Goal: Navigation & Orientation: Find specific page/section

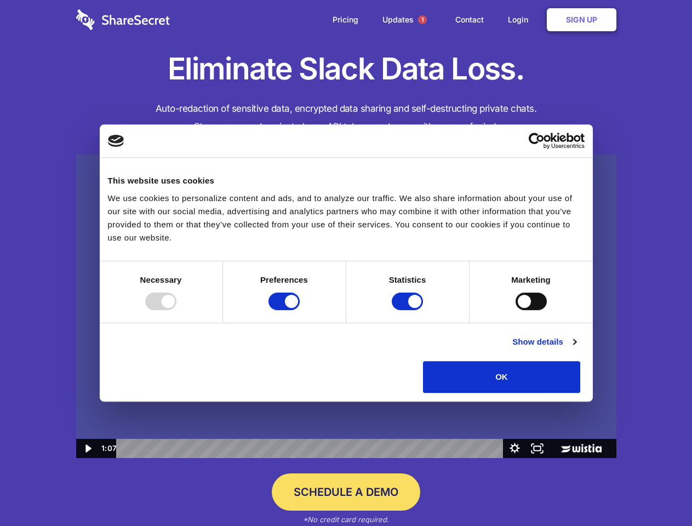
click at [346, 263] on img at bounding box center [346, 306] width 540 height 304
click at [176, 310] on div at bounding box center [160, 301] width 31 height 18
click at [300, 310] on input "Preferences" at bounding box center [283, 301] width 31 height 18
checkbox input "false"
click at [409, 310] on input "Statistics" at bounding box center [407, 301] width 31 height 18
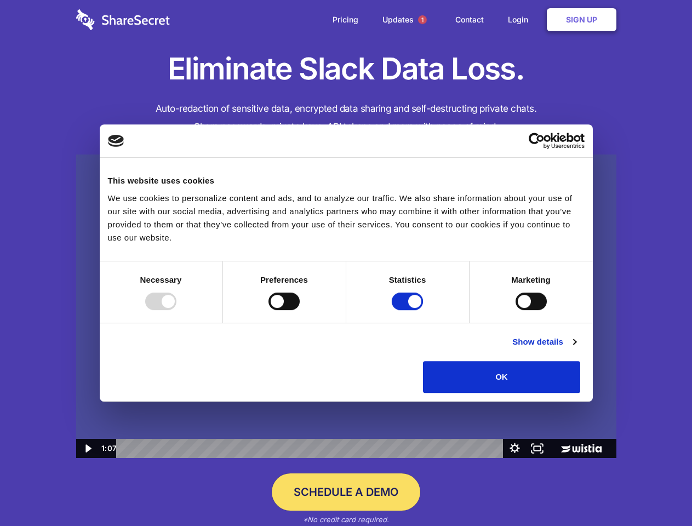
checkbox input "false"
click at [515, 310] on input "Marketing" at bounding box center [530, 301] width 31 height 18
checkbox input "true"
click at [576, 348] on link "Show details" at bounding box center [544, 341] width 64 height 13
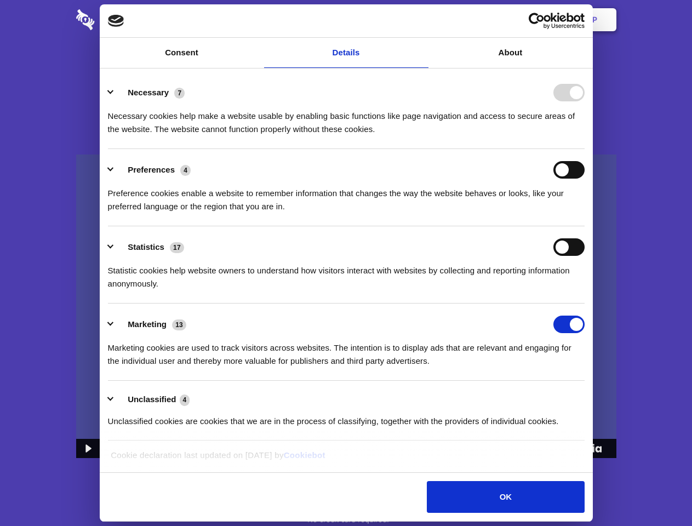
click at [584, 149] on li "Necessary 7 Necessary cookies help make a website usable by enabling basic func…" at bounding box center [346, 110] width 476 height 77
click at [422, 20] on span "1" at bounding box center [422, 19] width 9 height 9
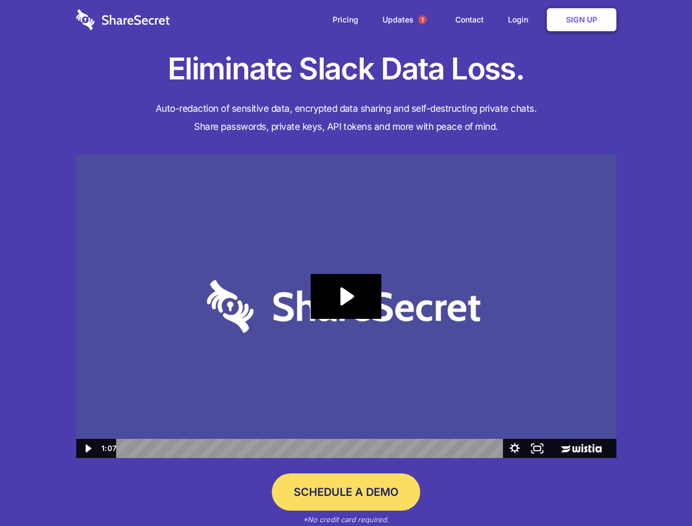
click at [346, 306] on icon "Play Video: Sharesecret Slack Extension" at bounding box center [346, 296] width 70 height 45
